Goal: Information Seeking & Learning: Learn about a topic

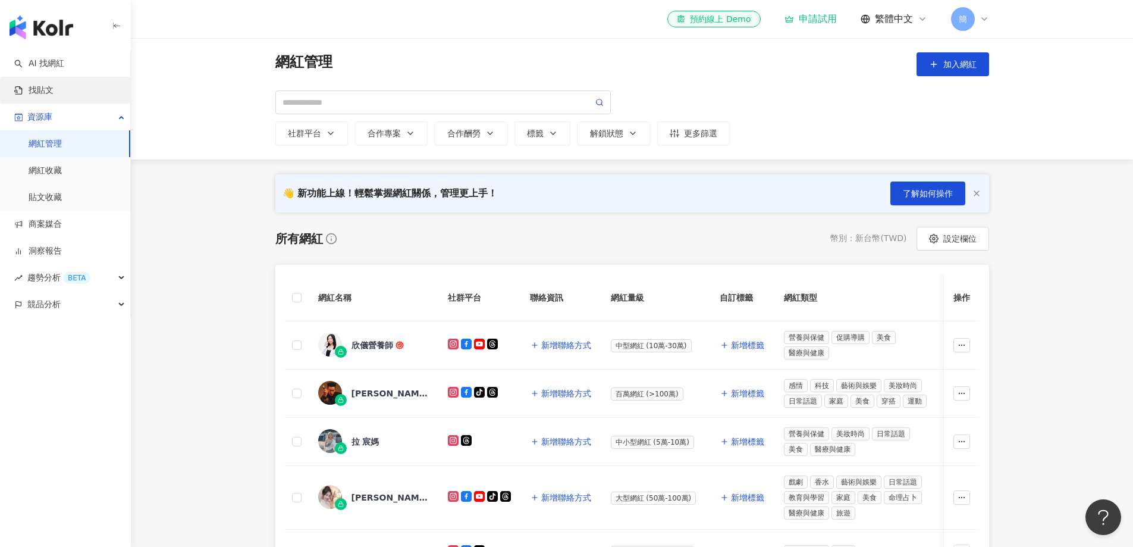
click at [54, 96] on link "找貼文" at bounding box center [33, 90] width 39 height 12
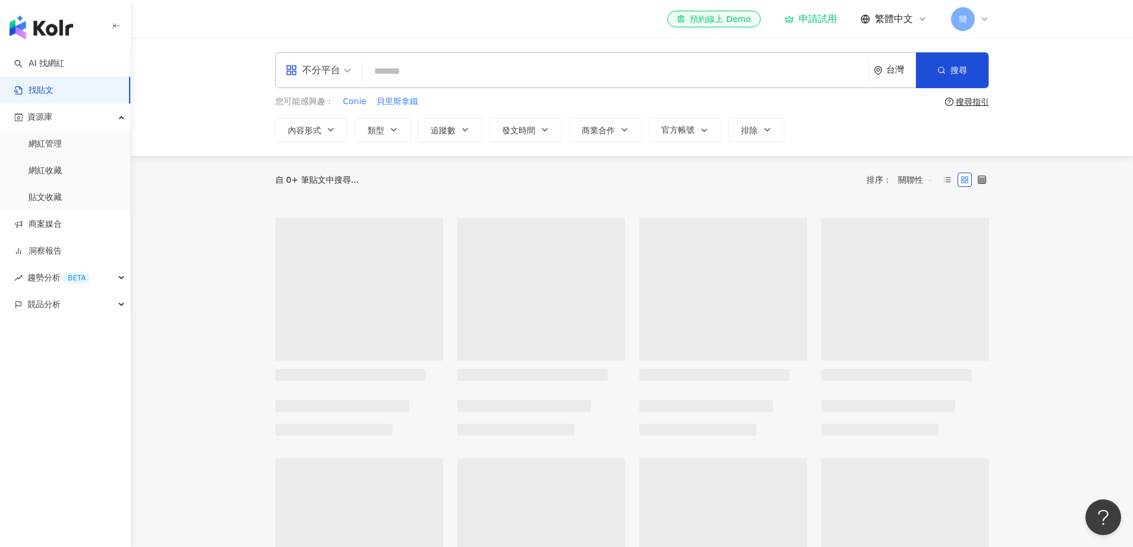
click at [415, 73] on input "search" at bounding box center [616, 71] width 496 height 26
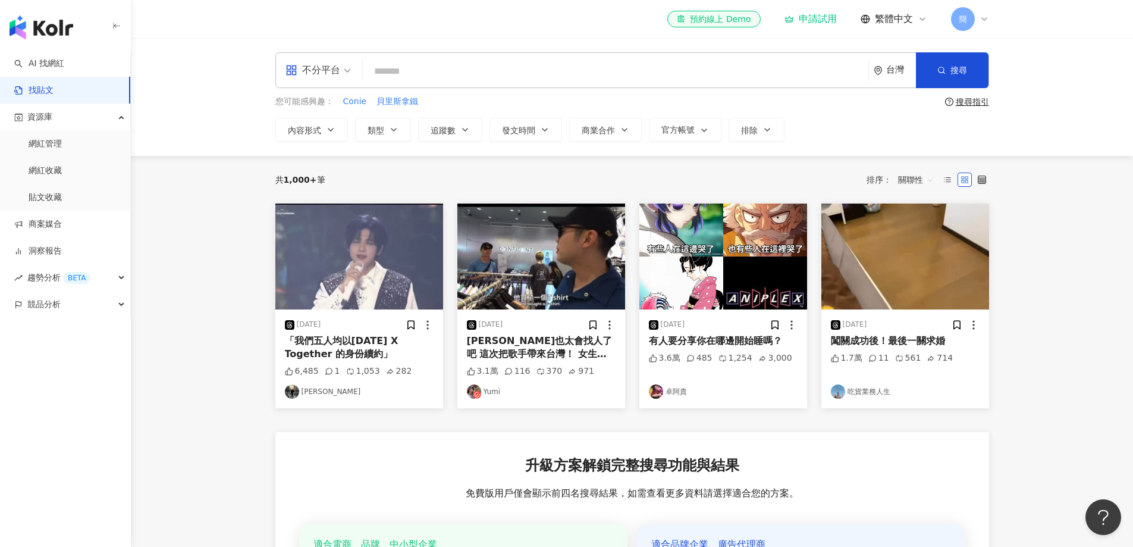
paste input "****"
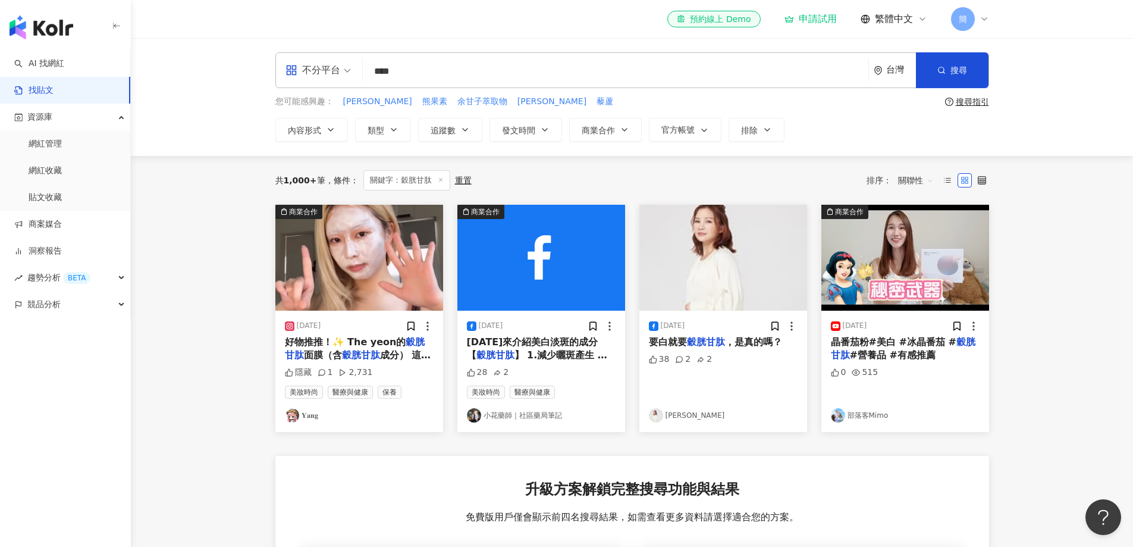
click at [394, 284] on img at bounding box center [359, 258] width 168 height 106
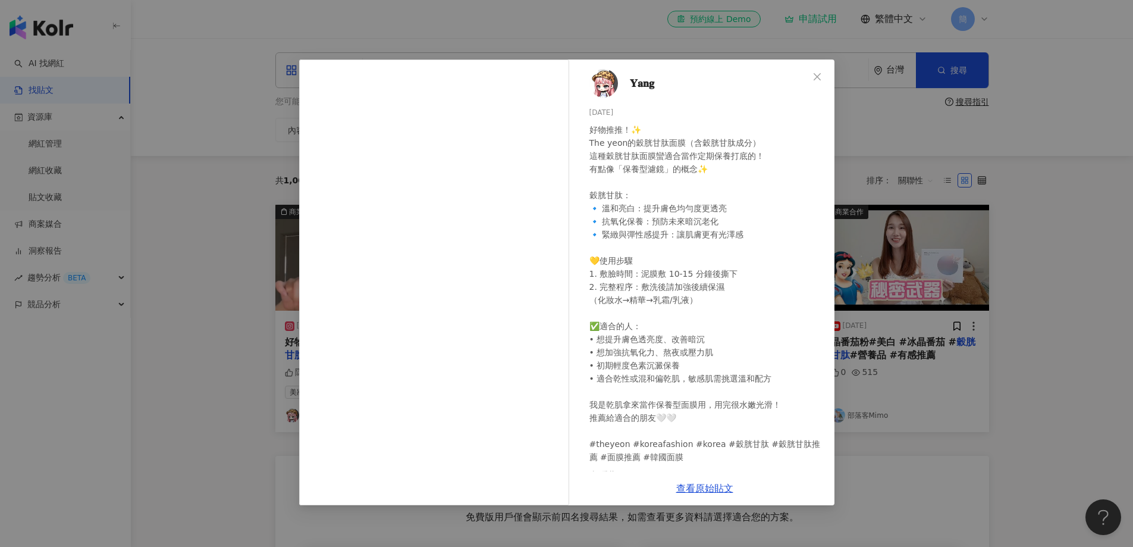
click at [1049, 344] on div "𝐘𝐚𝐧𝐠 2025/6/30 好物推推！✨ The yeon的穀胱甘肽面膜（含穀胱甘肽成分） 這種穀胱甘肽面膜蠻適合當作定期保養打底的！ 有點像「保養型濾鏡」…" at bounding box center [566, 273] width 1133 height 547
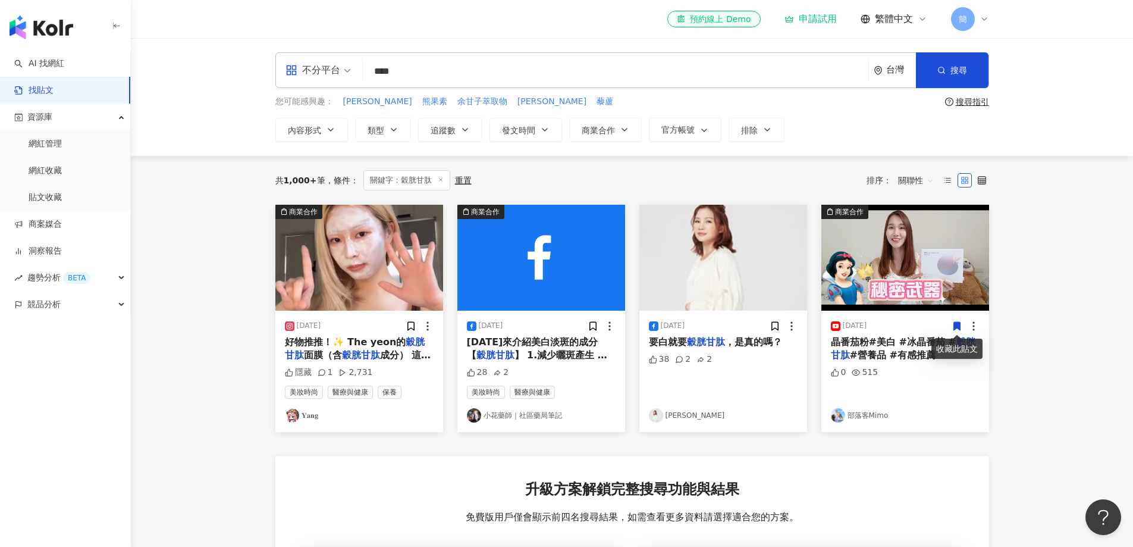
click at [528, 253] on img at bounding box center [541, 258] width 168 height 106
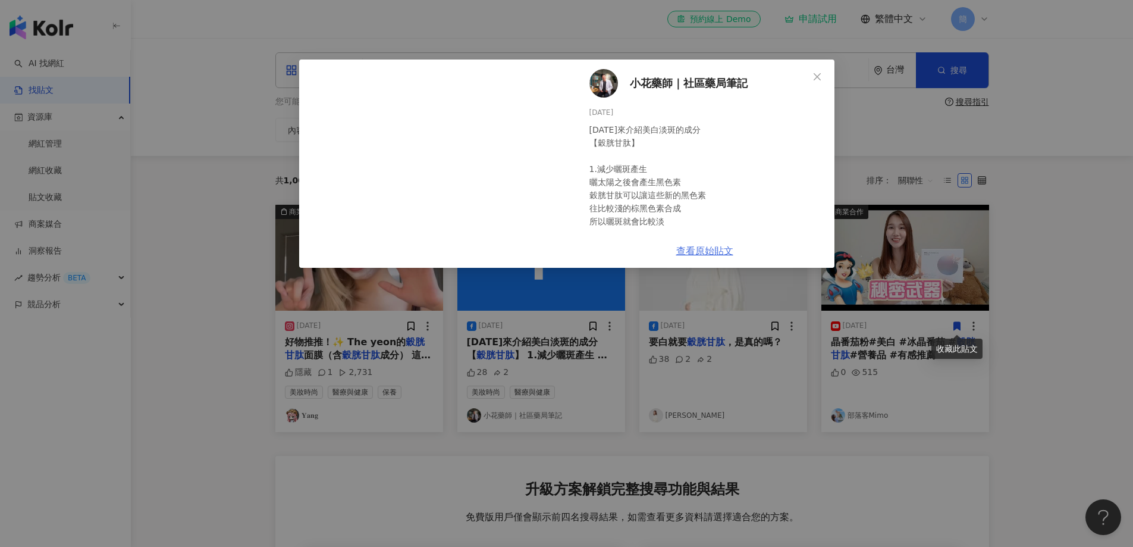
click at [716, 255] on link "查看原始貼文" at bounding box center [704, 250] width 57 height 11
click at [818, 78] on icon "close" at bounding box center [817, 77] width 10 height 10
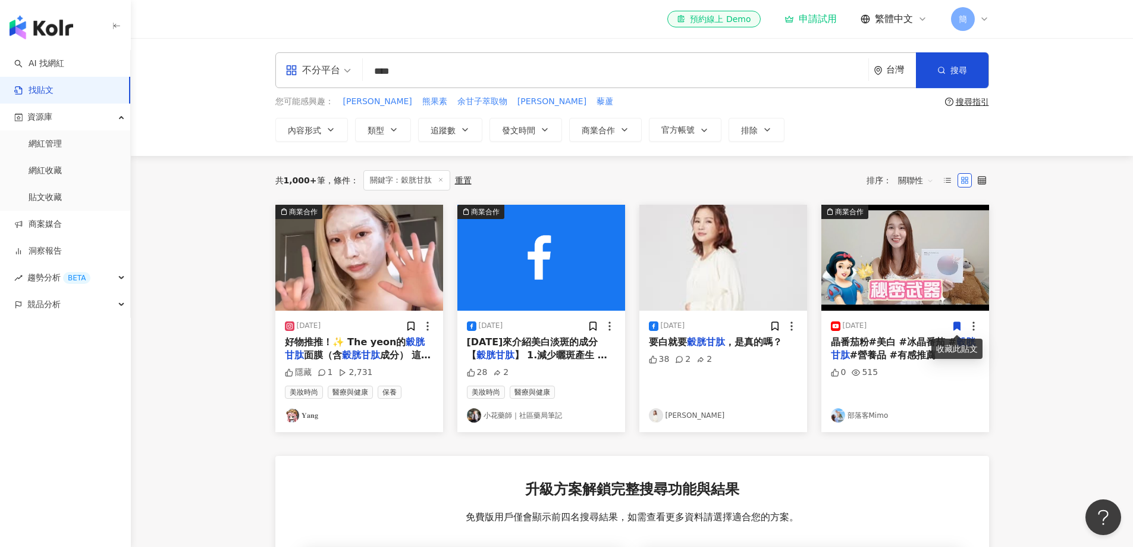
click at [336, 250] on img at bounding box center [359, 258] width 168 height 106
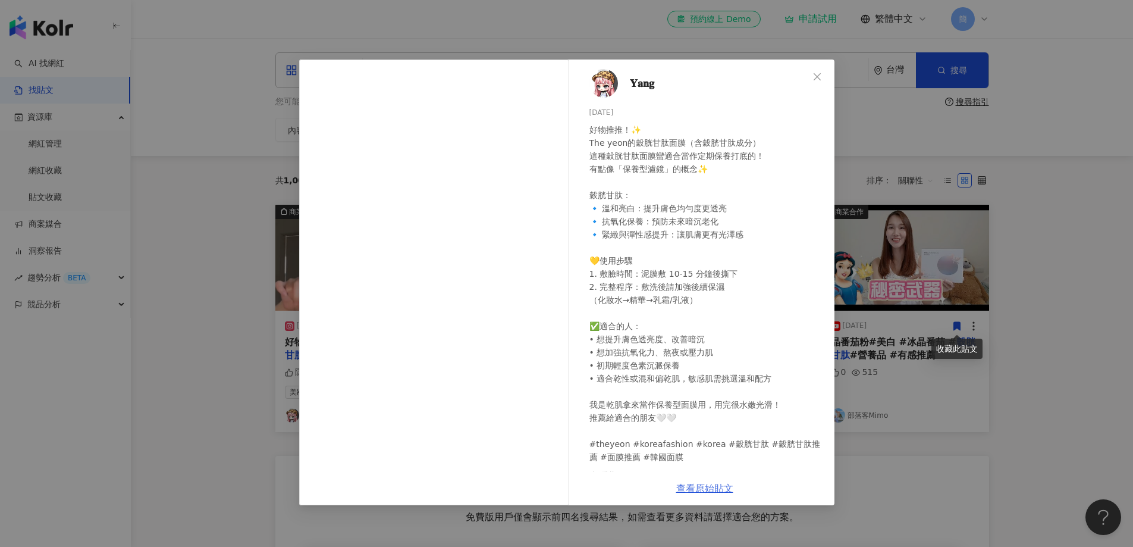
click at [715, 490] on link "查看原始貼文" at bounding box center [704, 487] width 57 height 11
click at [815, 76] on icon "close" at bounding box center [817, 77] width 10 height 10
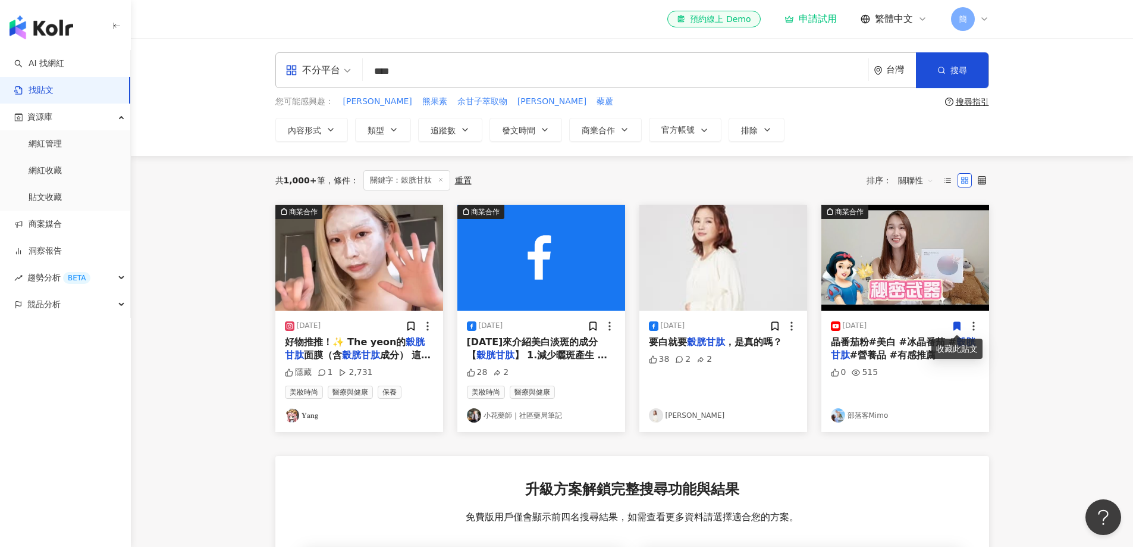
click at [732, 269] on img at bounding box center [723, 258] width 168 height 106
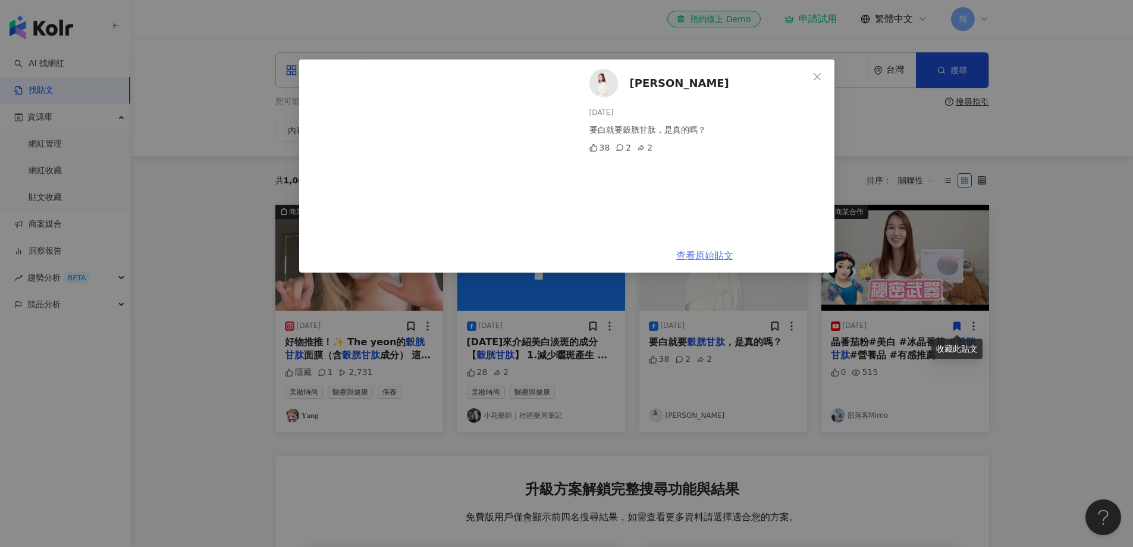
click at [704, 259] on link "查看原始貼文" at bounding box center [704, 255] width 57 height 11
click at [817, 81] on icon "close" at bounding box center [817, 77] width 10 height 10
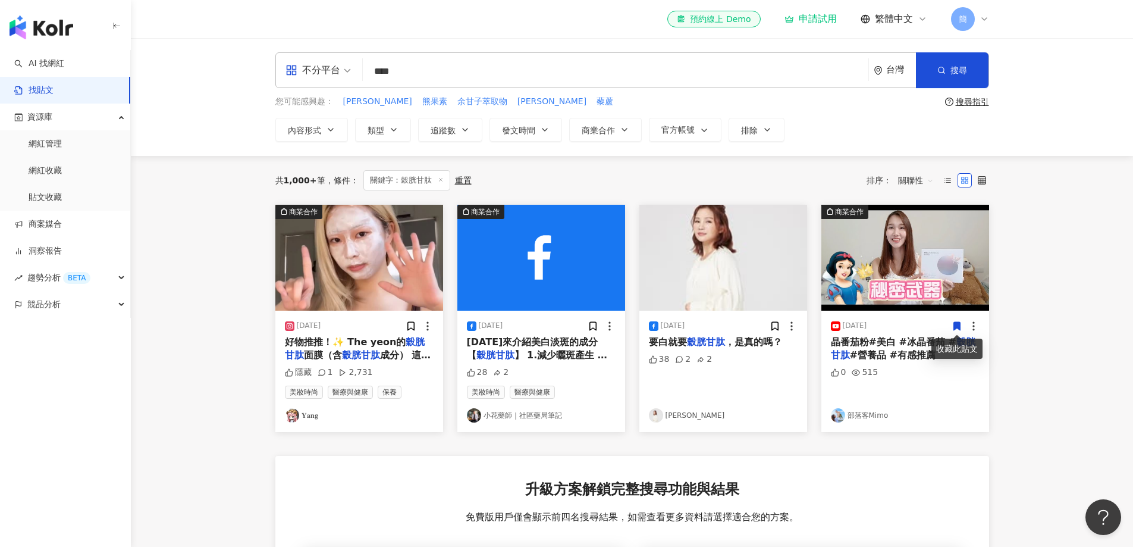
click at [709, 237] on img at bounding box center [723, 258] width 168 height 106
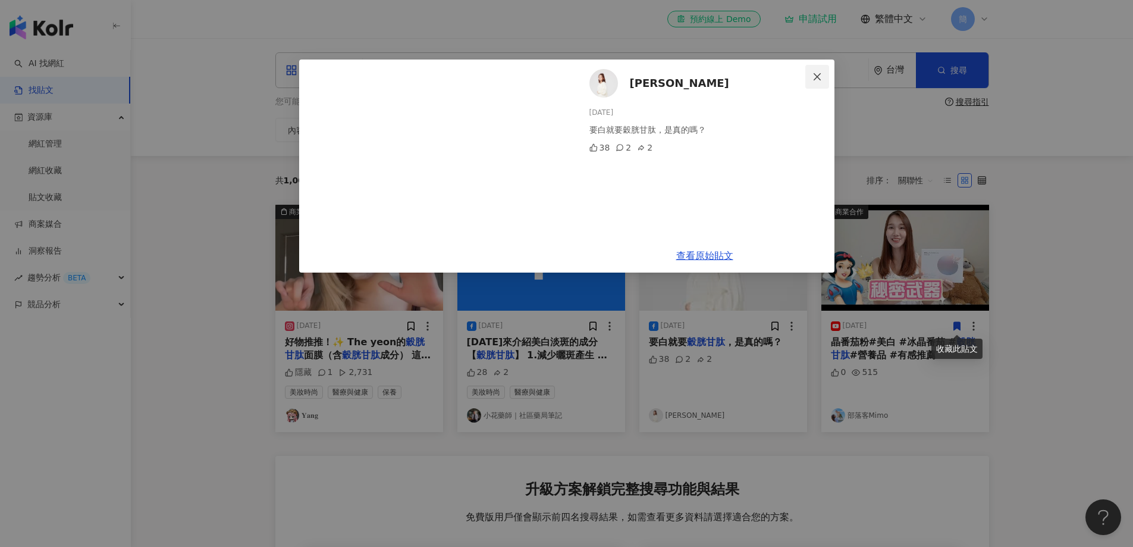
click at [813, 76] on icon "close" at bounding box center [817, 77] width 10 height 10
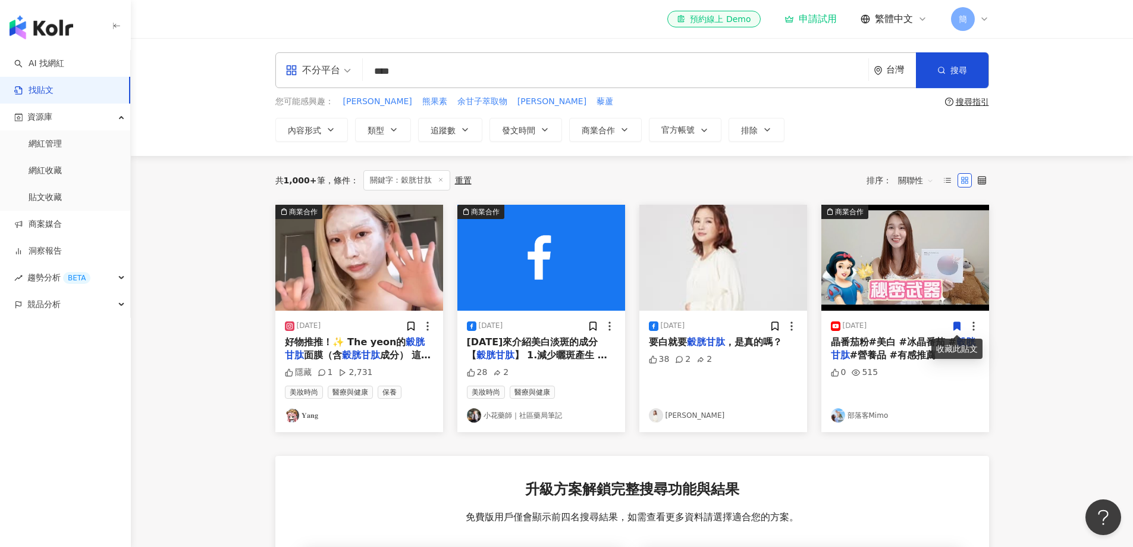
click at [905, 252] on img at bounding box center [905, 258] width 168 height 106
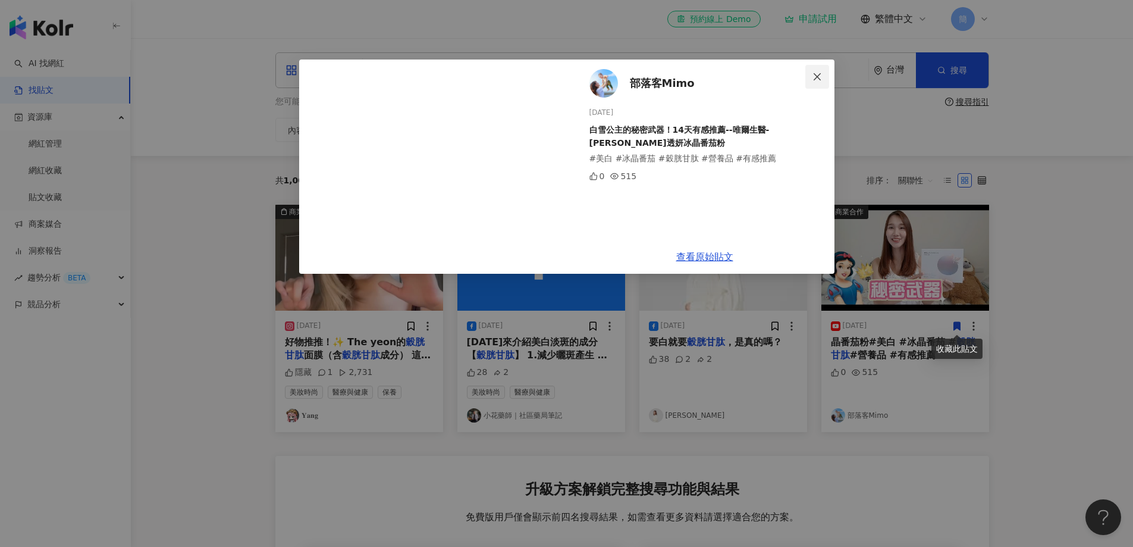
click at [815, 78] on icon "close" at bounding box center [817, 76] width 7 height 7
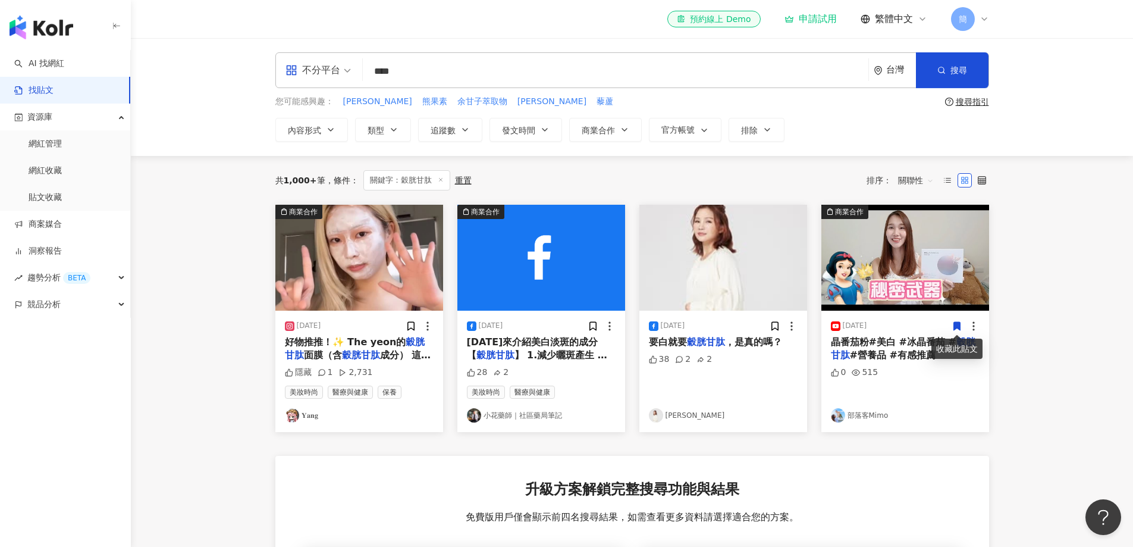
click at [560, 254] on img at bounding box center [541, 258] width 168 height 106
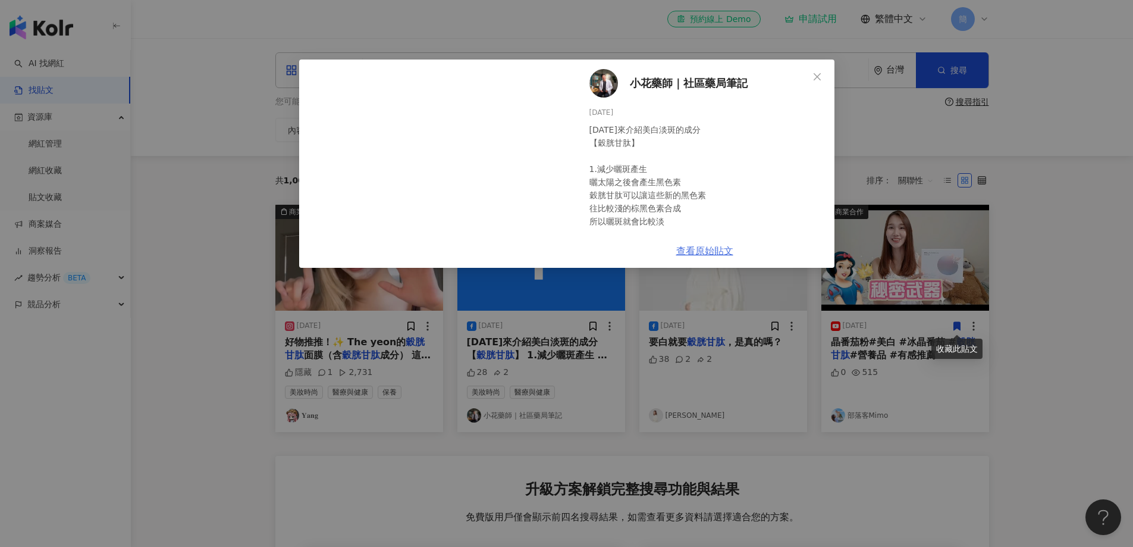
click at [694, 248] on link "查看原始貼文" at bounding box center [704, 250] width 57 height 11
click at [815, 79] on icon "close" at bounding box center [817, 77] width 10 height 10
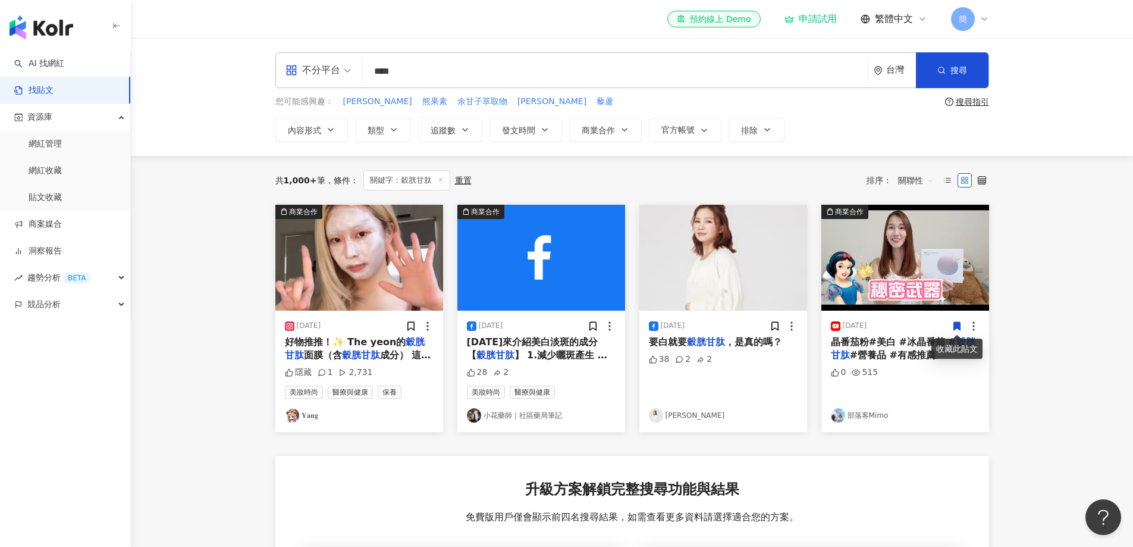
drag, startPoint x: 444, startPoint y: 74, endPoint x: 197, endPoint y: 74, distance: 247.4
click at [197, 74] on div "不分平台 穀胱甘肽 **** 台灣 搜尋 您可能感興趣： 賽洛美 熊果素 余甘子萃取物 余甘子 藜蘆 搜尋指引 內容形式 類型 追蹤數 發文時間 商業合作 官…" at bounding box center [632, 97] width 1002 height 118
paste input "search"
type input "****"
click at [951, 76] on button "搜尋" at bounding box center [952, 70] width 73 height 36
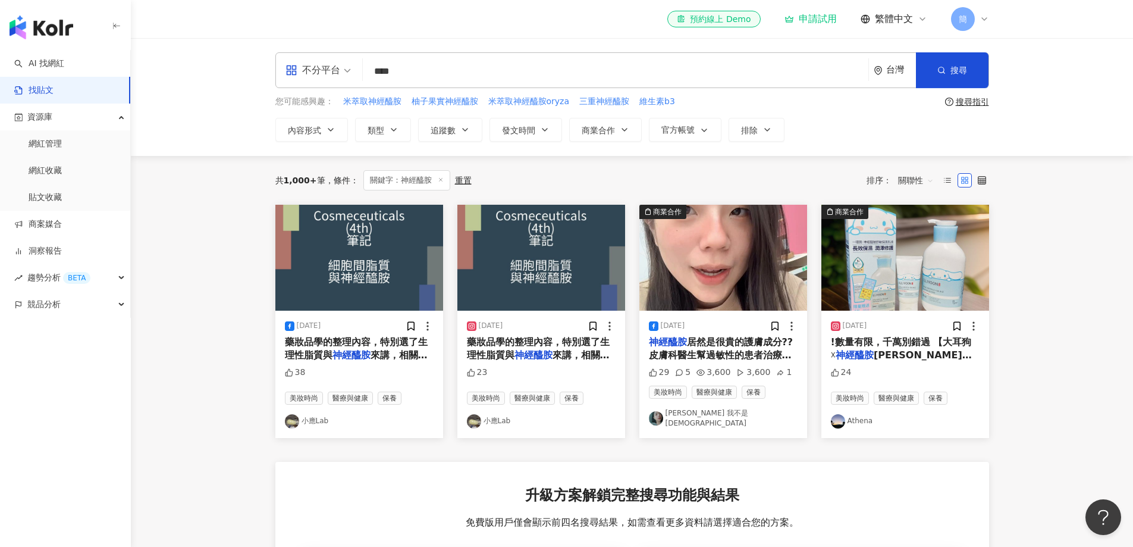
click at [363, 256] on img at bounding box center [359, 258] width 168 height 106
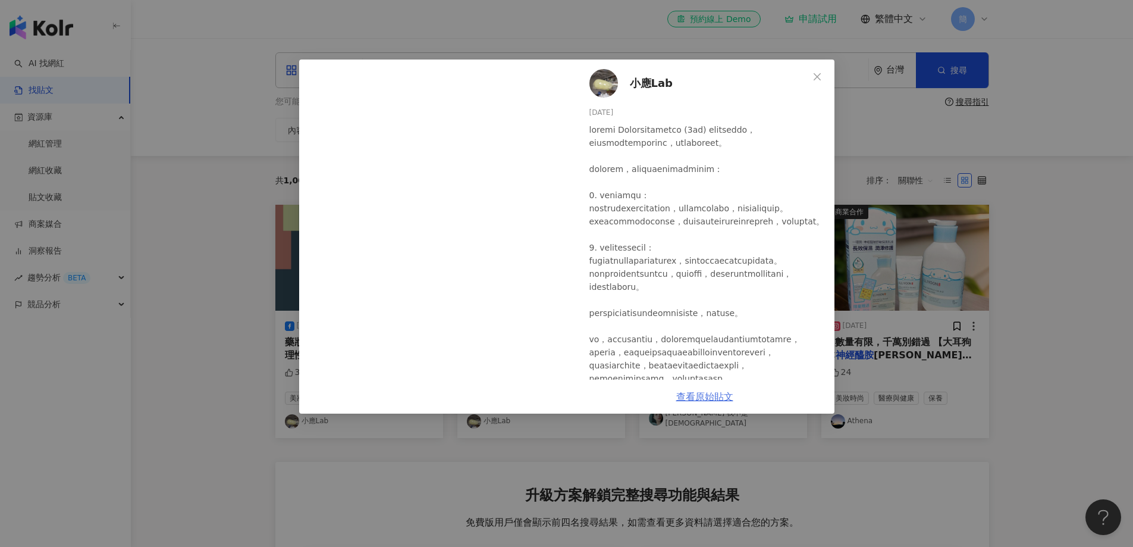
click at [720, 398] on link "查看原始貼文" at bounding box center [704, 396] width 57 height 11
click at [818, 75] on icon "close" at bounding box center [817, 77] width 10 height 10
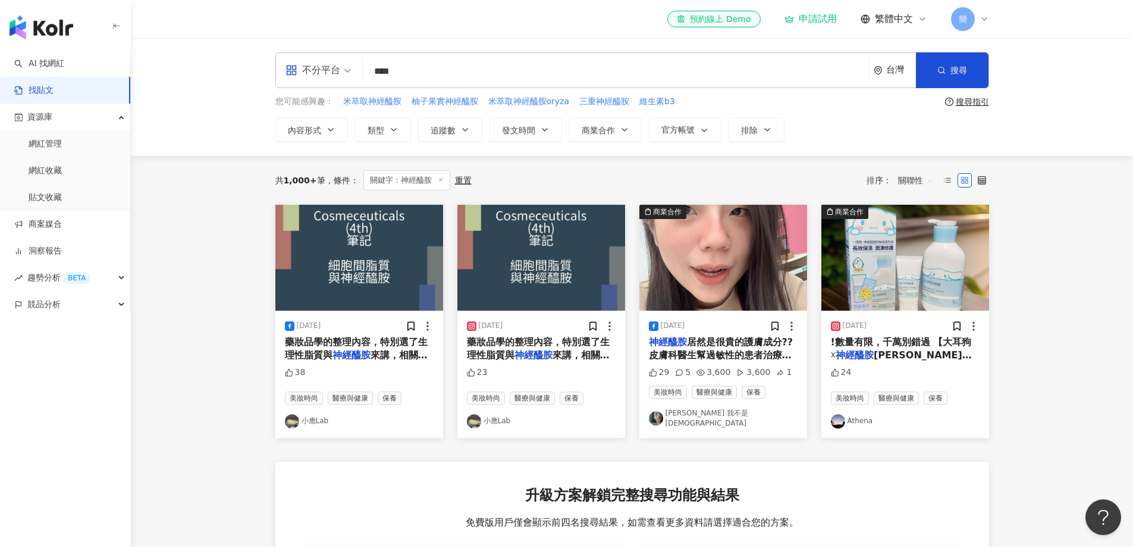
click at [715, 240] on img at bounding box center [723, 258] width 168 height 106
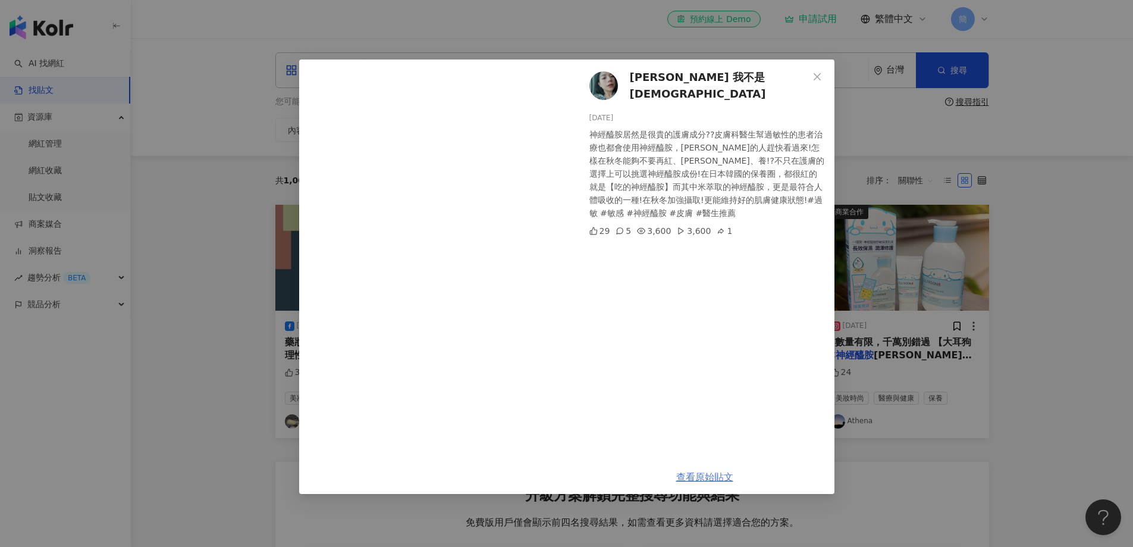
click at [707, 477] on link "查看原始貼文" at bounding box center [704, 476] width 57 height 11
click at [820, 80] on icon "close" at bounding box center [817, 76] width 7 height 7
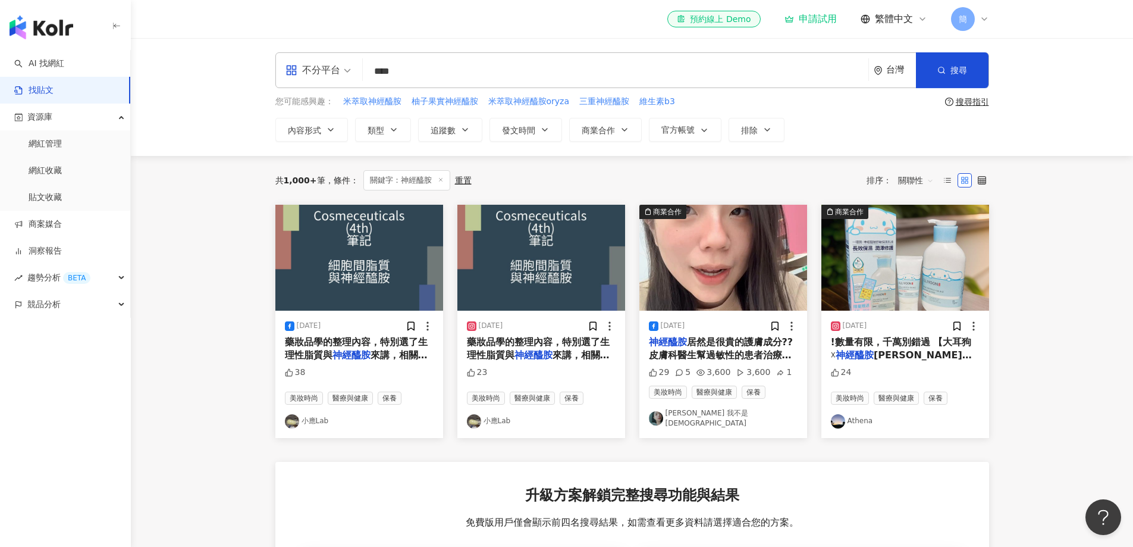
click at [917, 258] on img at bounding box center [905, 258] width 168 height 106
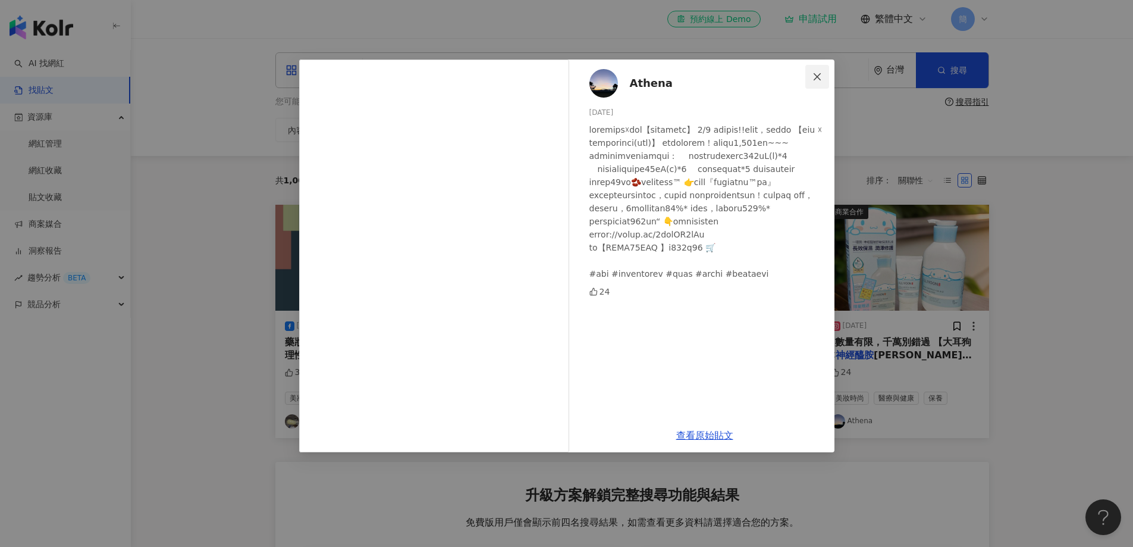
click at [814, 71] on button "Close" at bounding box center [817, 77] width 24 height 24
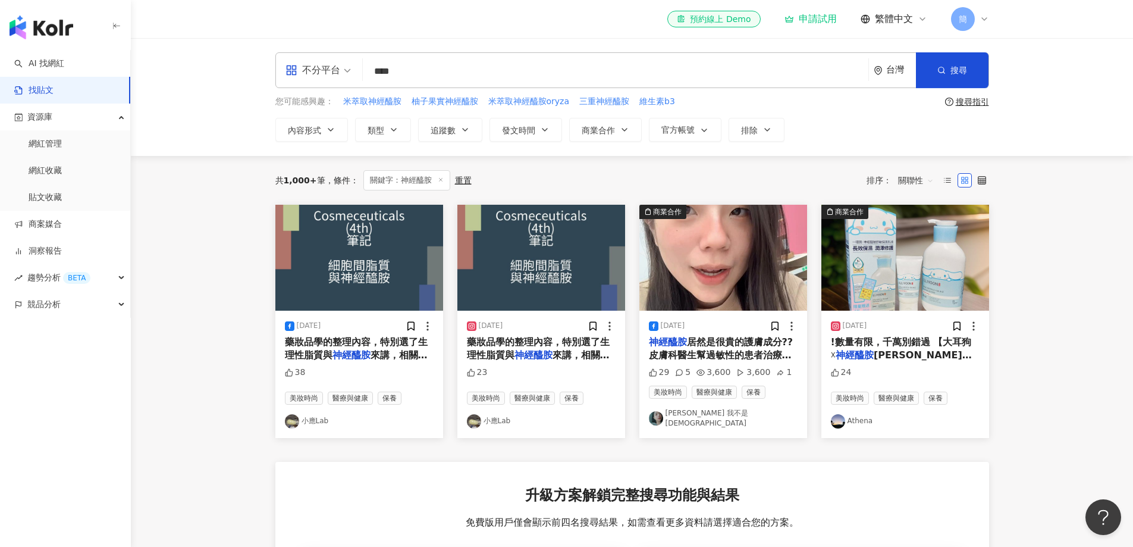
click at [711, 269] on img at bounding box center [723, 258] width 168 height 106
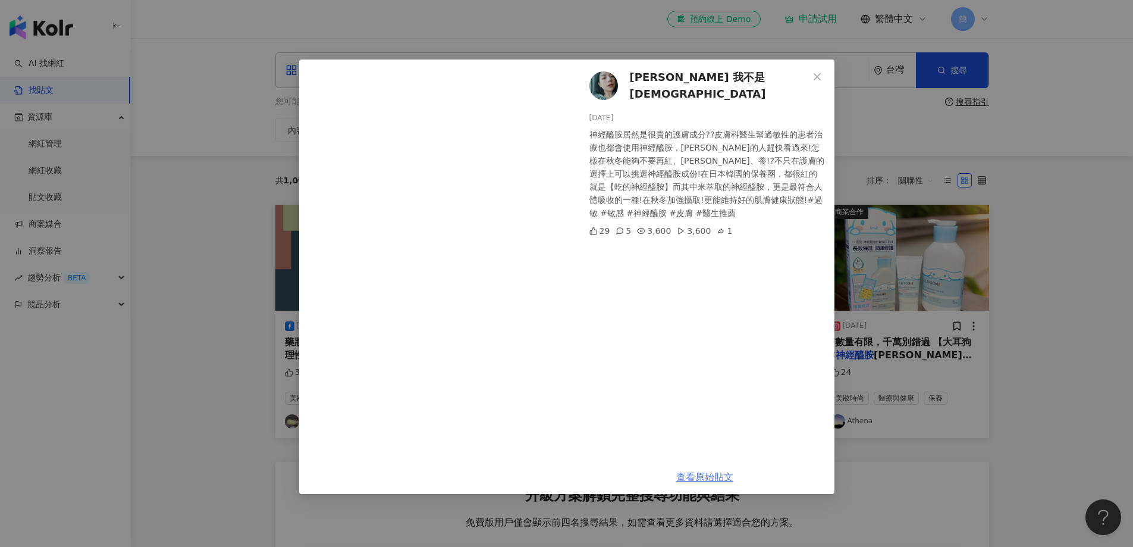
click at [706, 478] on link "查看原始貼文" at bounding box center [704, 476] width 57 height 11
click at [810, 74] on span "Close" at bounding box center [817, 77] width 24 height 10
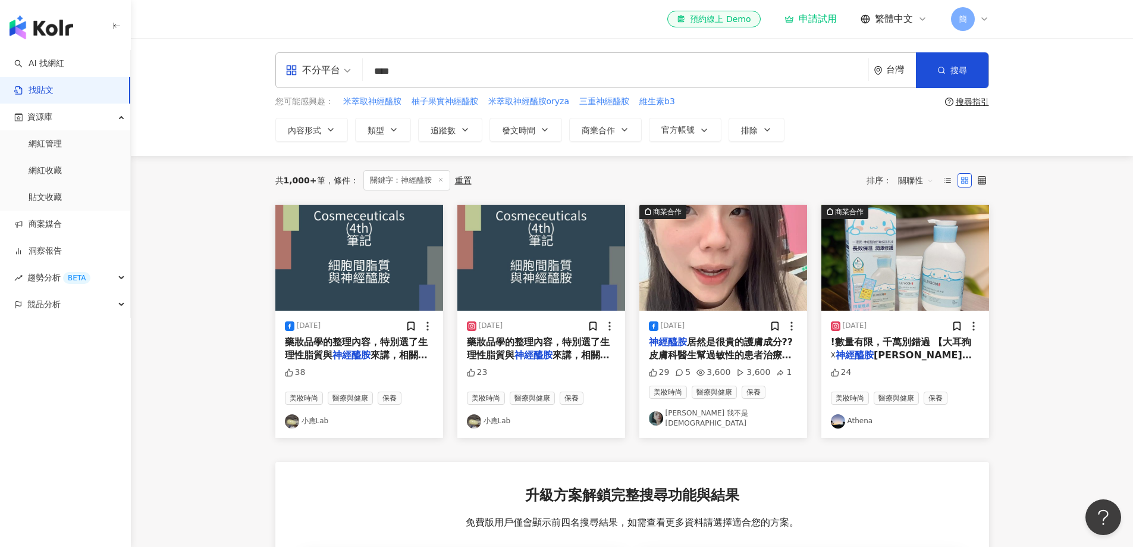
click at [696, 420] on link "[PERSON_NAME] 我不是[DEMOGRAPHIC_DATA]" at bounding box center [723, 418] width 149 height 20
drag, startPoint x: 464, startPoint y: 70, endPoint x: 366, endPoint y: 56, distance: 99.1
click at [366, 56] on div "不分平台 神經醯胺 **** 台灣 搜尋" at bounding box center [632, 70] width 714 height 36
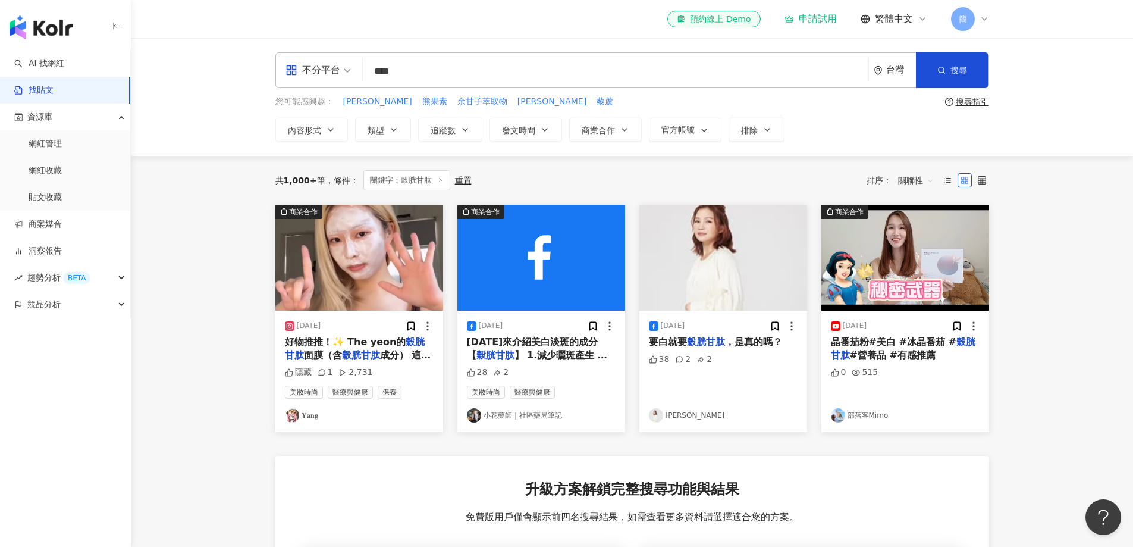
click at [367, 263] on img at bounding box center [359, 258] width 168 height 106
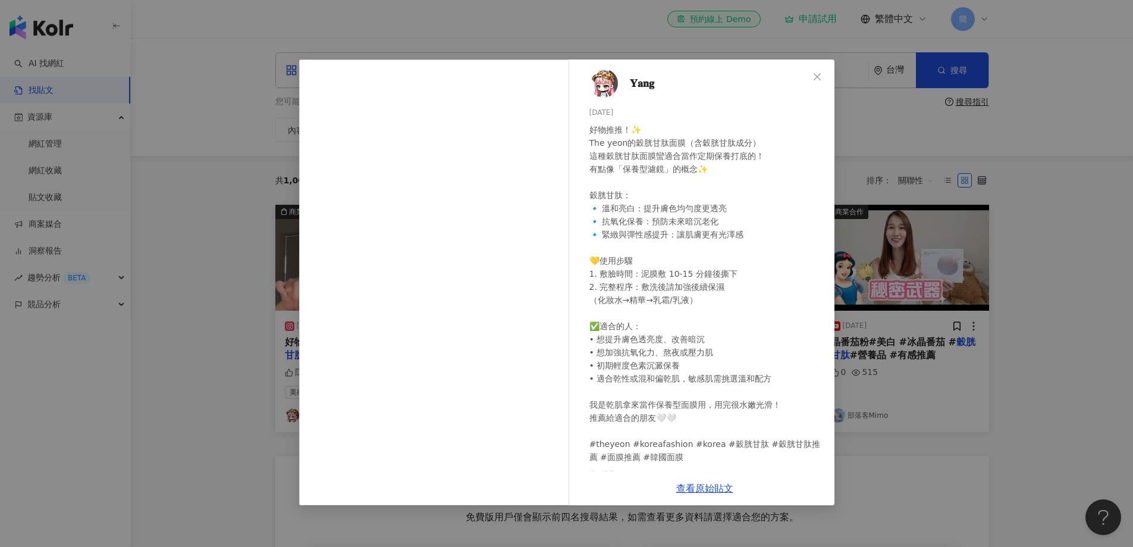
click at [1070, 190] on div "𝐘𝐚𝐧𝐠 2025/6/30 好物推推！✨ The yeon的穀胱甘肽面膜（含穀胱甘肽成分） 這種穀胱甘肽面膜蠻適合當作定期保養打底的！ 有點像「保養型濾鏡」…" at bounding box center [566, 273] width 1133 height 547
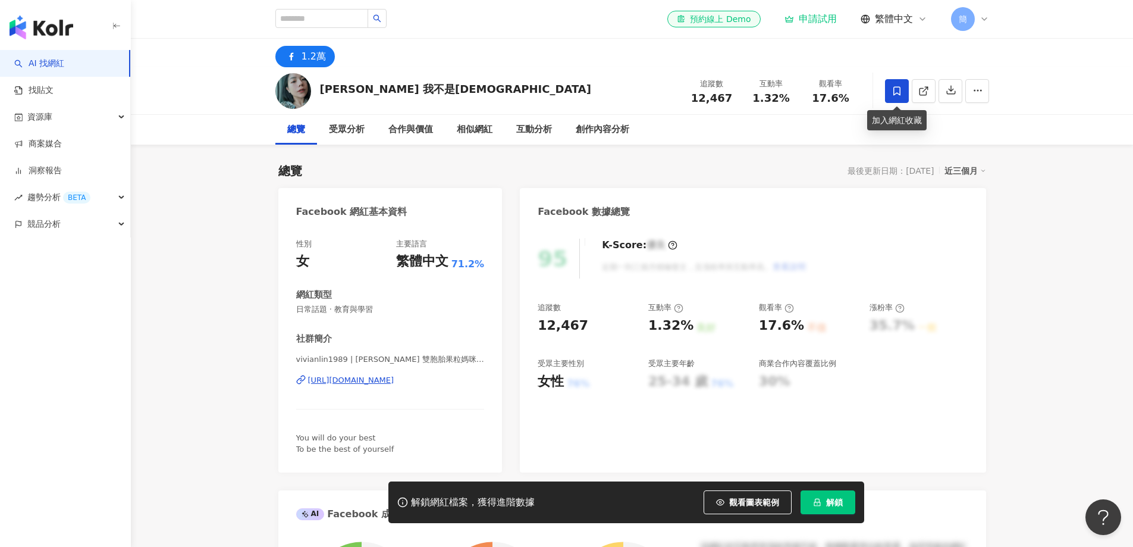
click at [897, 95] on icon at bounding box center [897, 91] width 11 height 11
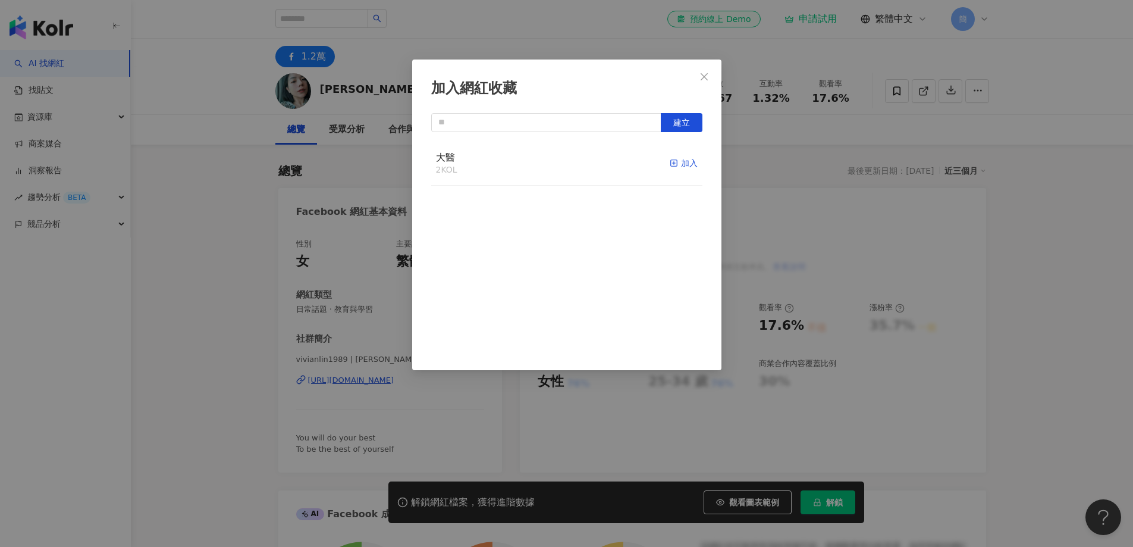
click at [679, 165] on div "加入" at bounding box center [684, 162] width 28 height 13
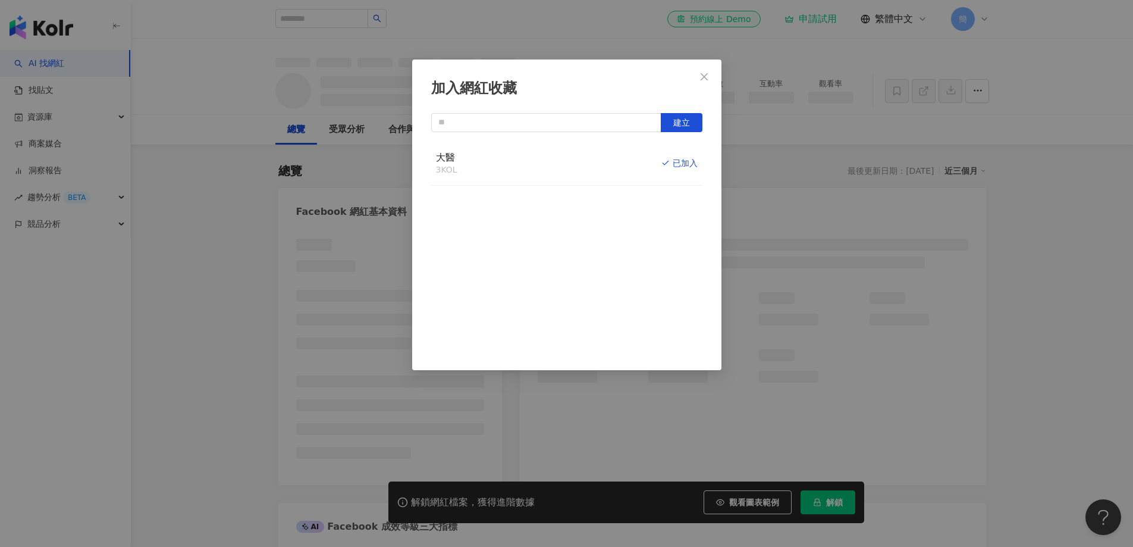
click at [709, 76] on span "Close" at bounding box center [704, 77] width 24 height 10
